Goal: Understand process/instructions: Learn how to perform a task or action

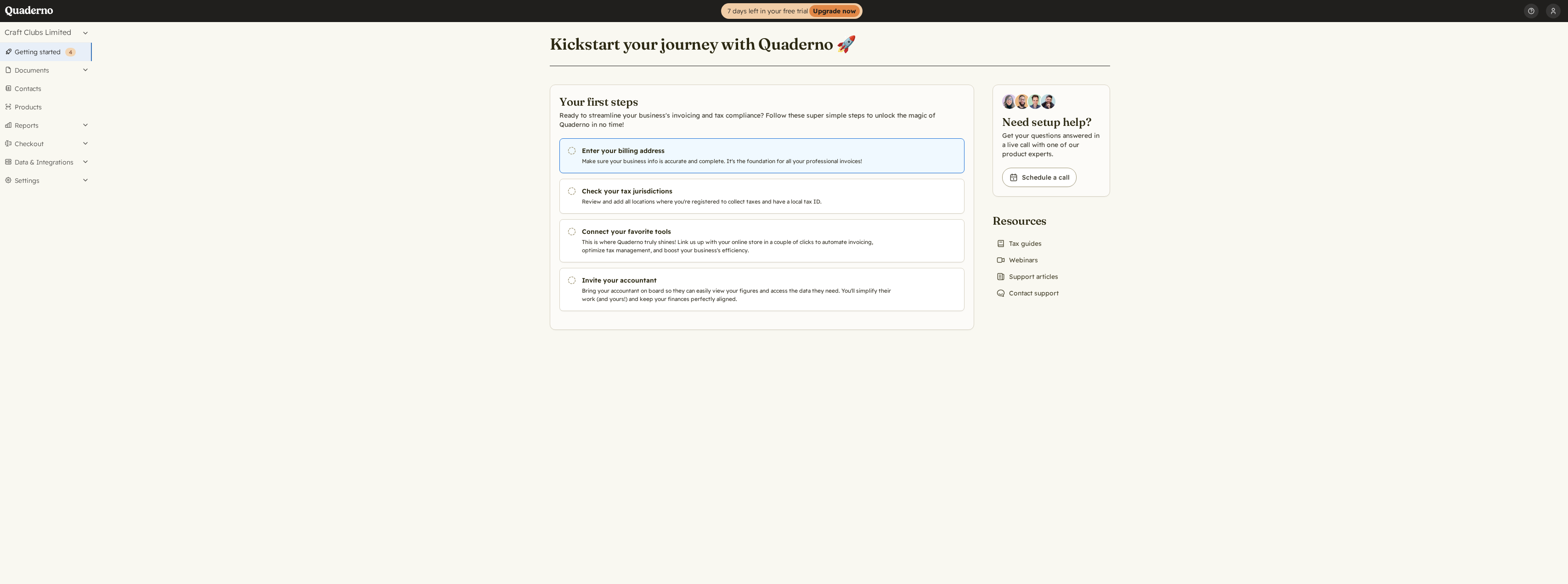
click at [658, 158] on p "Make sure your business info is accurate and complete. It's the foundation for …" at bounding box center [738, 161] width 313 height 9
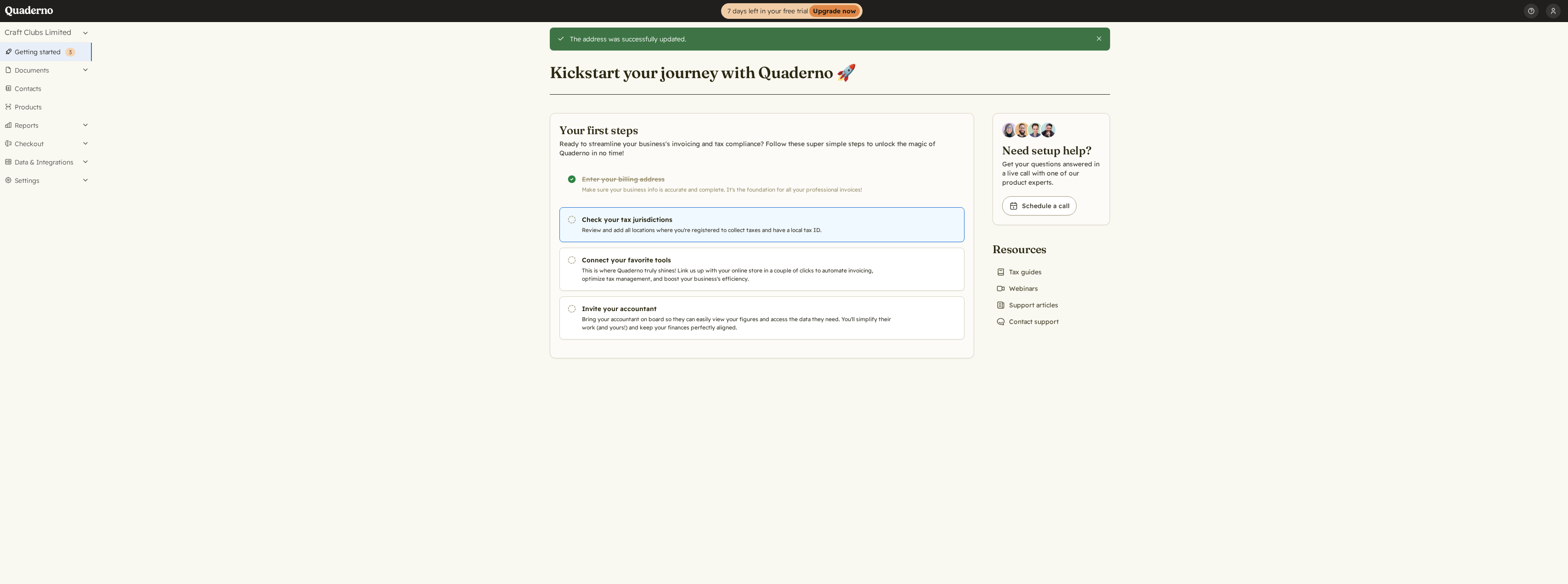
click at [642, 218] on h3 "Check your tax jurisdictions" at bounding box center [738, 220] width 313 height 9
click at [762, 217] on h3 "Check your tax jurisdictions" at bounding box center [738, 220] width 313 height 9
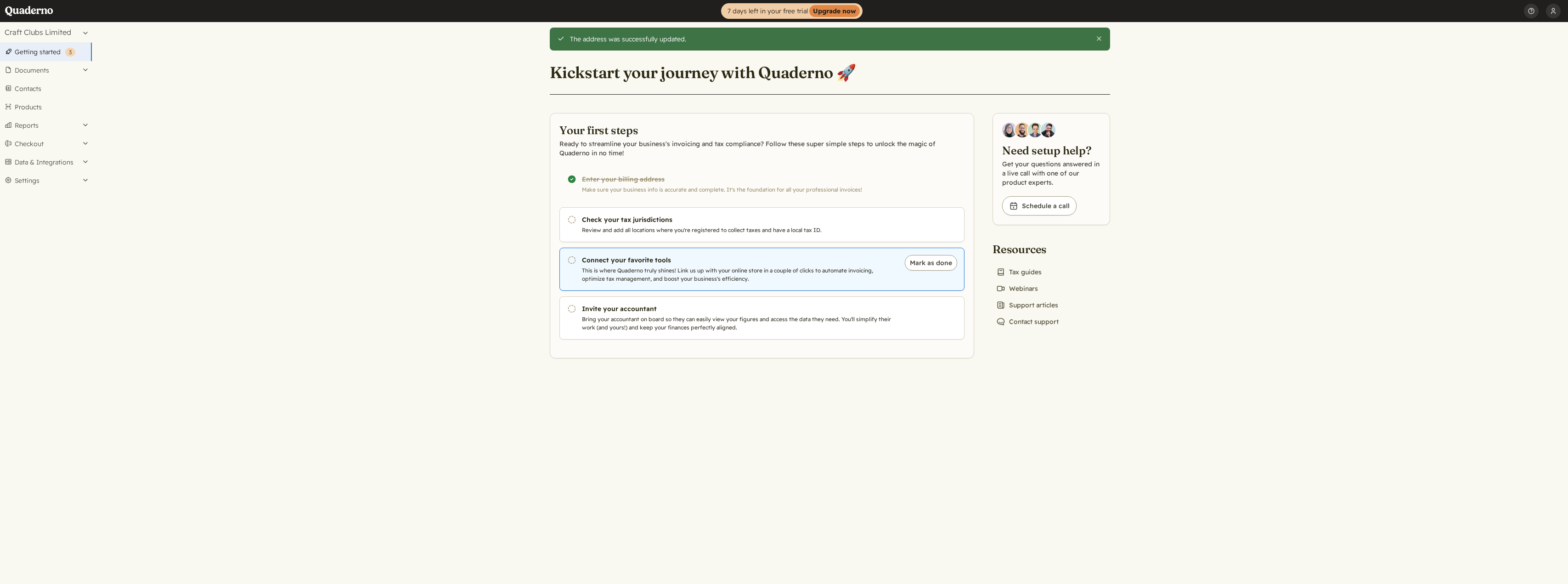
click at [697, 269] on p "This is where Quaderno truly shines! Link us up with your online store in a cou…" at bounding box center [738, 275] width 313 height 17
